Goal: Check status

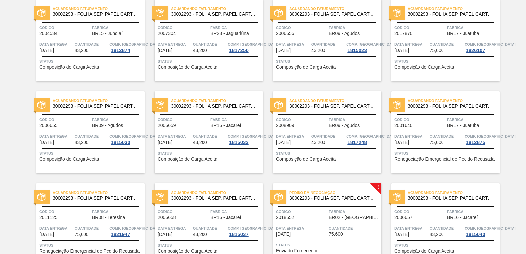
scroll to position [1016, 0]
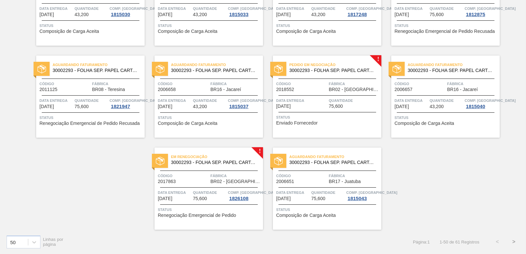
click at [320, 62] on span "Pedido em Negociação" at bounding box center [336, 65] width 92 height 7
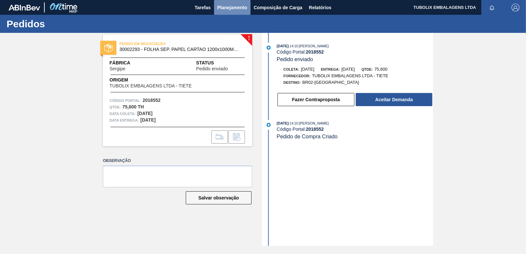
click at [228, 9] on span "Planejamento" at bounding box center [232, 8] width 30 height 8
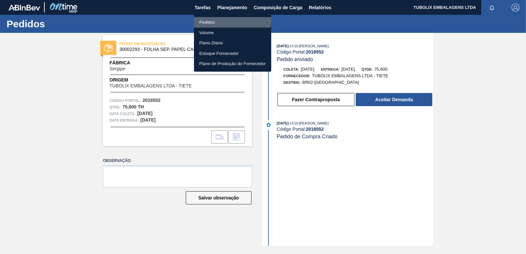
click at [216, 20] on li "Pedidos" at bounding box center [232, 22] width 77 height 11
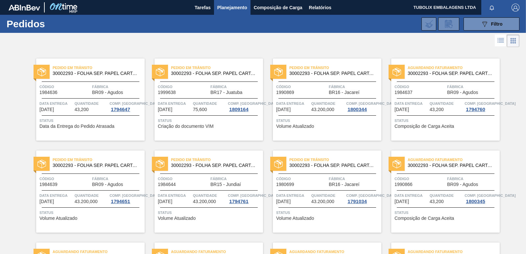
click at [345, 96] on div "Pedido em Trânsito 30002293 - FOLHA SEP. PAPEL CARTAO 1200x1000M 350g Código 19…" at bounding box center [327, 100] width 109 height 82
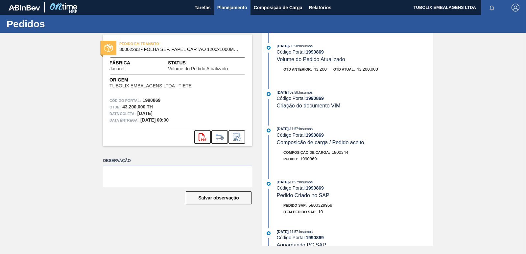
click at [242, 5] on span "Planejamento" at bounding box center [232, 8] width 30 height 8
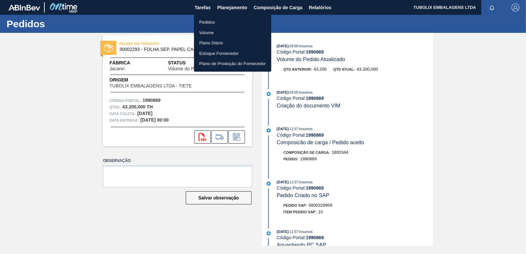
click at [219, 21] on li "Pedidos" at bounding box center [232, 22] width 77 height 11
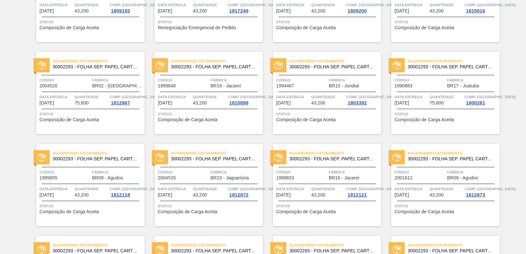
scroll to position [461, 0]
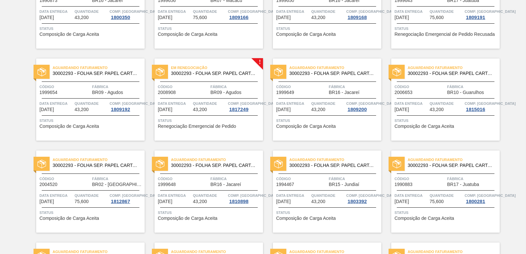
click at [211, 81] on div "Em renegociação 30002293 - FOLHA SEP. PAPEL CARTAO 1200x1000M 350g Código 20089…" at bounding box center [209, 100] width 109 height 82
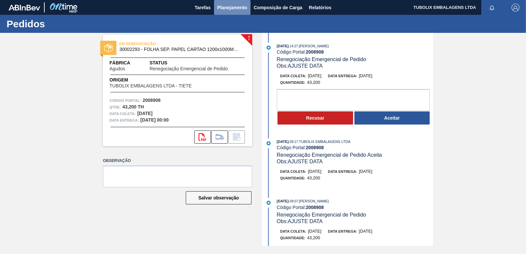
click at [230, 6] on span "Planejamento" at bounding box center [232, 8] width 30 height 8
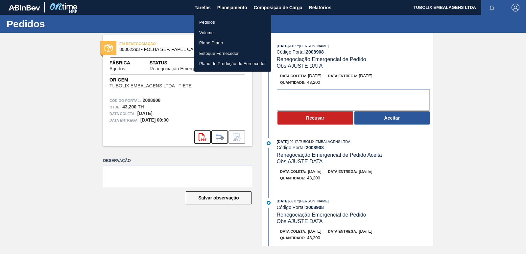
click at [215, 23] on li "Pedidos" at bounding box center [232, 22] width 77 height 11
